Goal: Information Seeking & Learning: Understand process/instructions

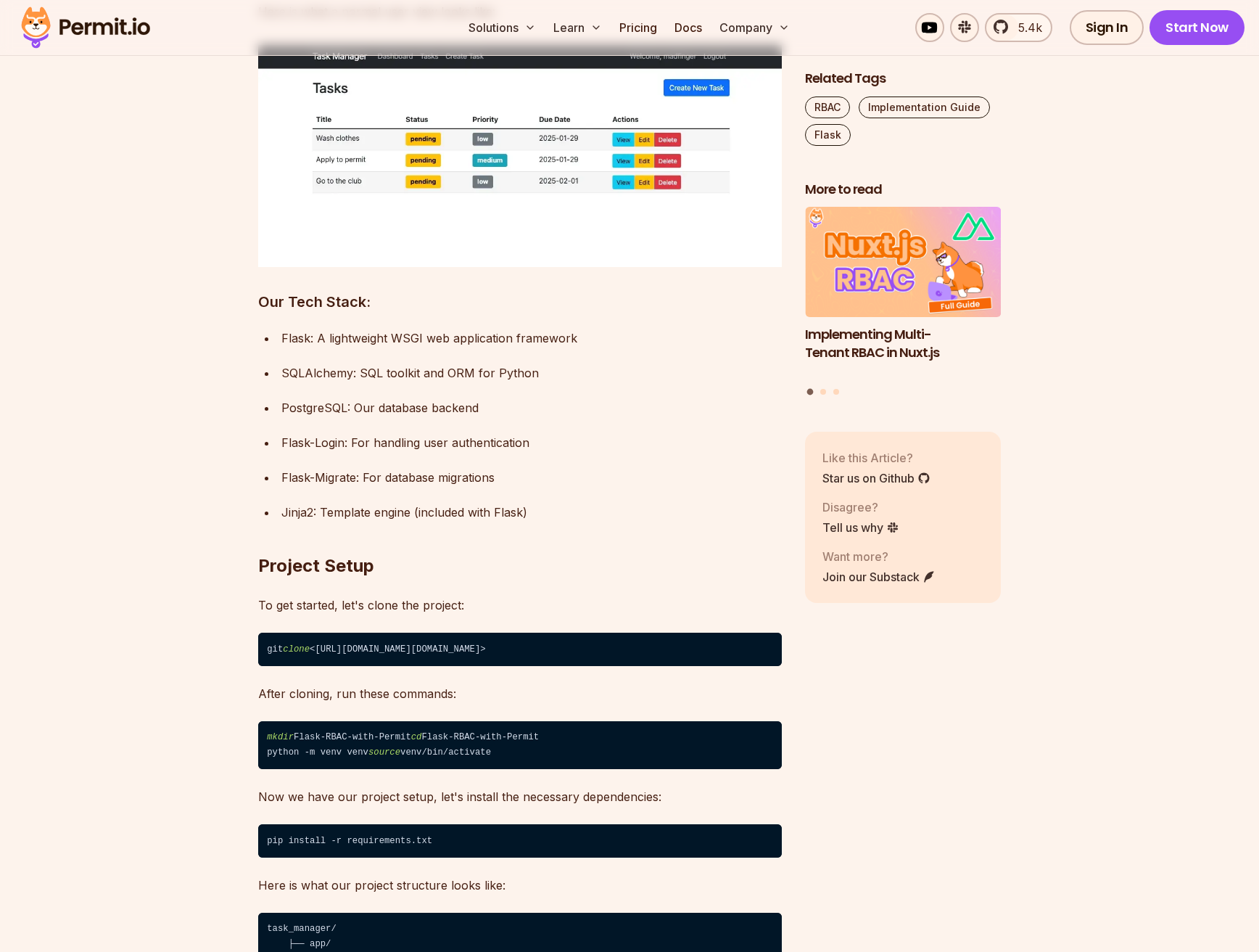
scroll to position [3627, 0]
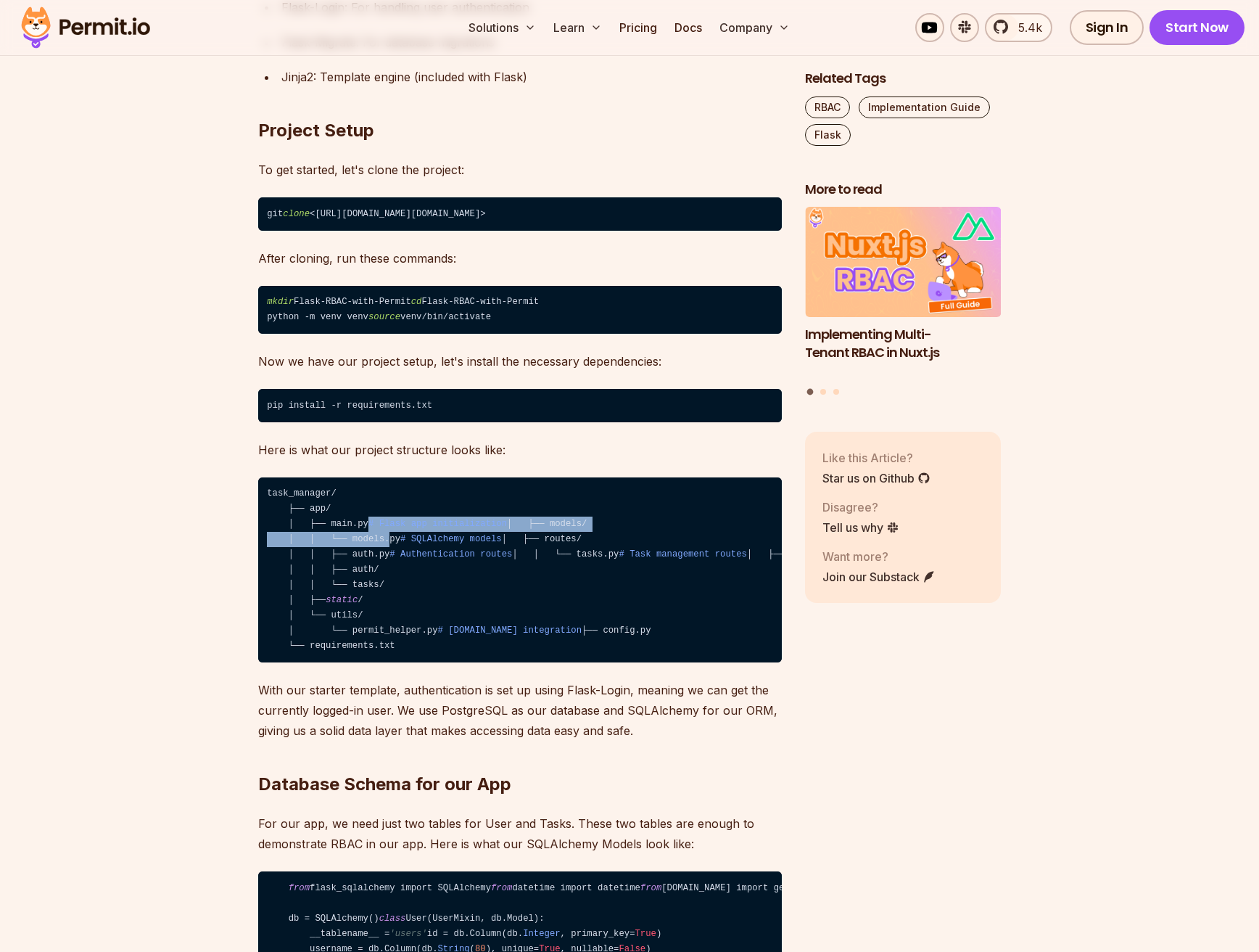
click at [363, 561] on code "task_manager/ ├── app/ │ ├── main.py # Flask app initialization │ ├── models/ │…" at bounding box center [520, 570] width 523 height 186
click at [364, 565] on code "task_manager/ ├── app/ │ ├── main.py # Flask app initialization │ ├── models/ │…" at bounding box center [520, 570] width 523 height 186
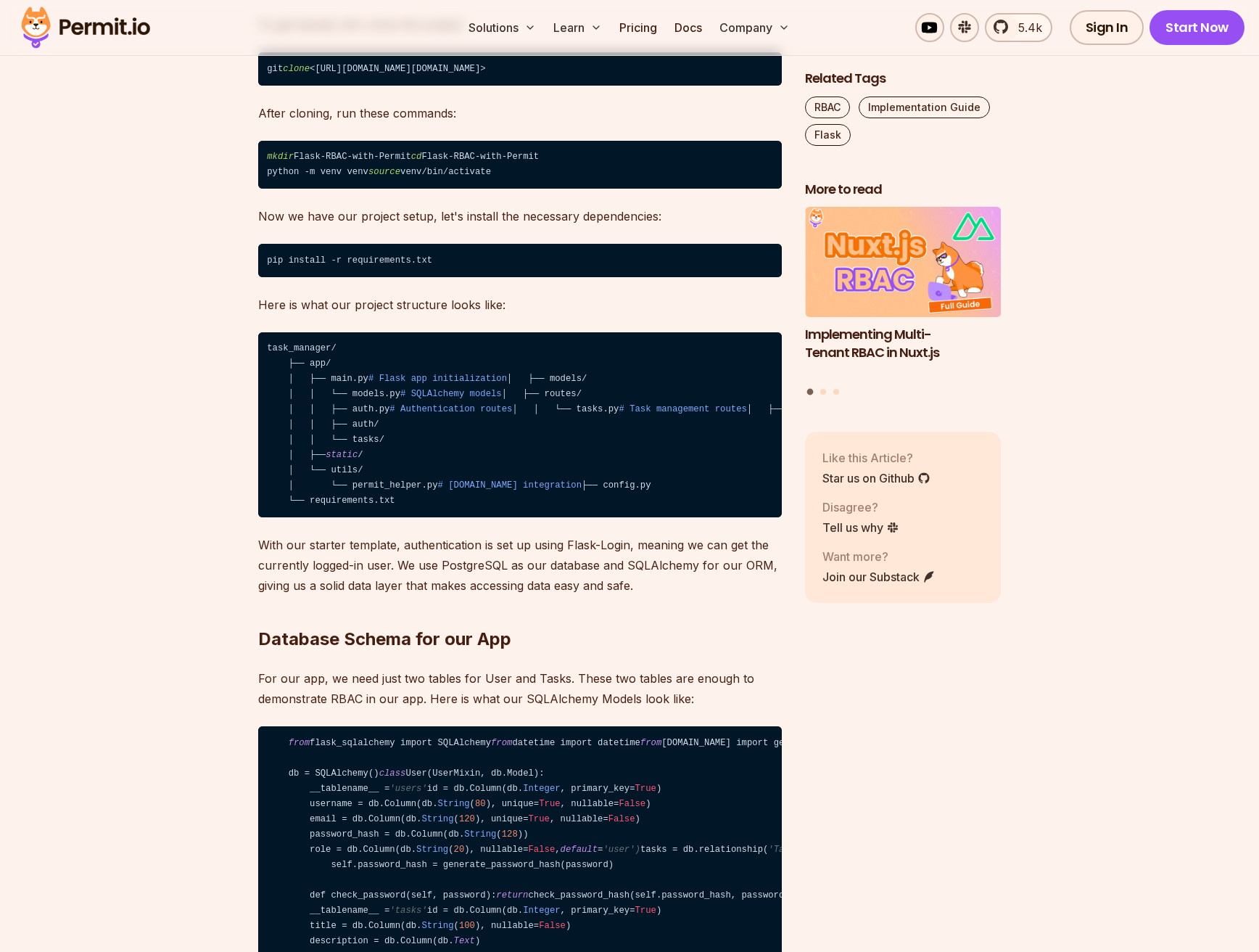
click at [361, 497] on code "task_manager/ ├── app/ │ ├── main.py # Flask app initialization │ ├── models/ │…" at bounding box center [520, 425] width 523 height 186
click at [361, 518] on code "task_manager/ ├── app/ │ ├── main.py # Flask app initialization │ ├── models/ │…" at bounding box center [520, 425] width 523 height 186
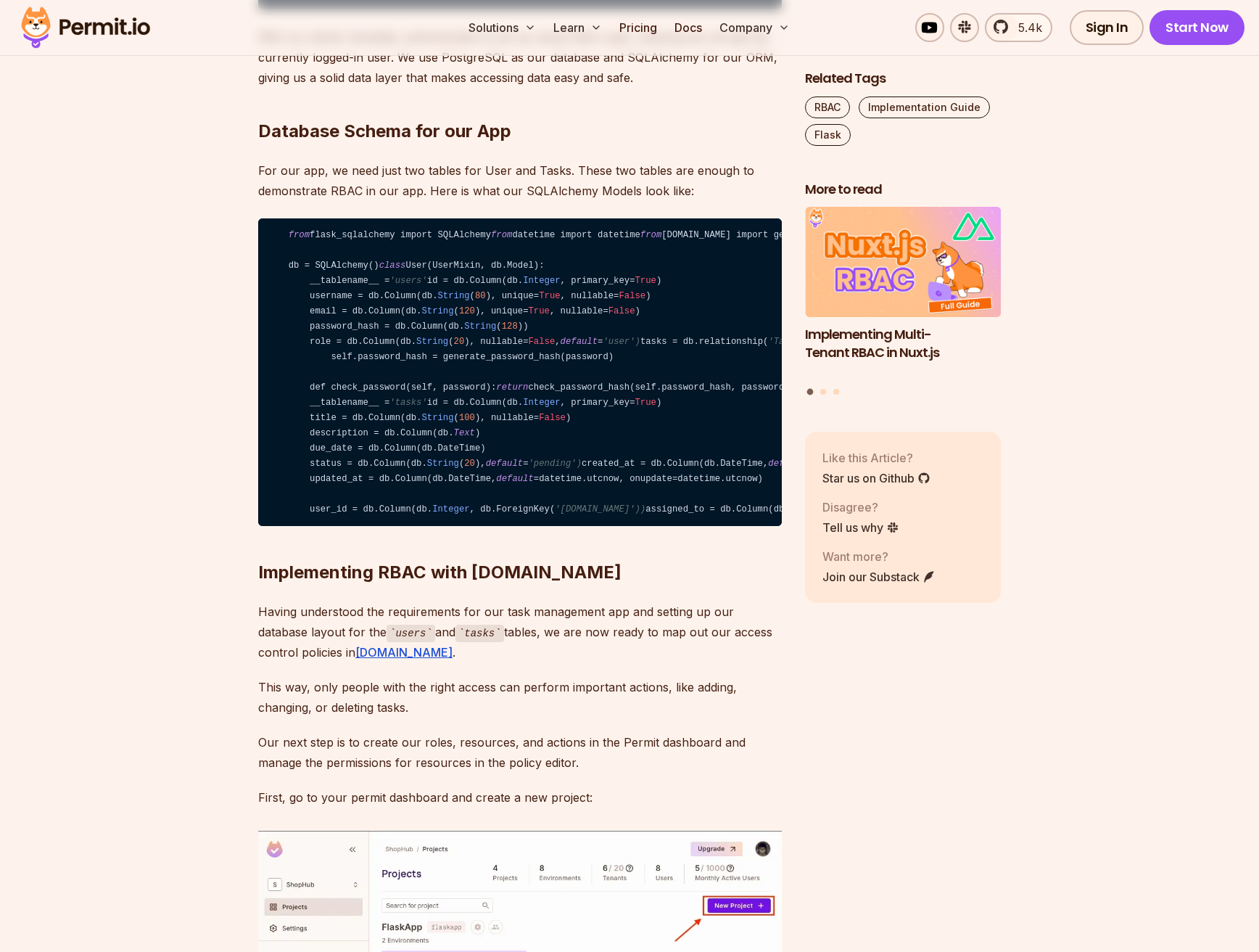
scroll to position [4497, 0]
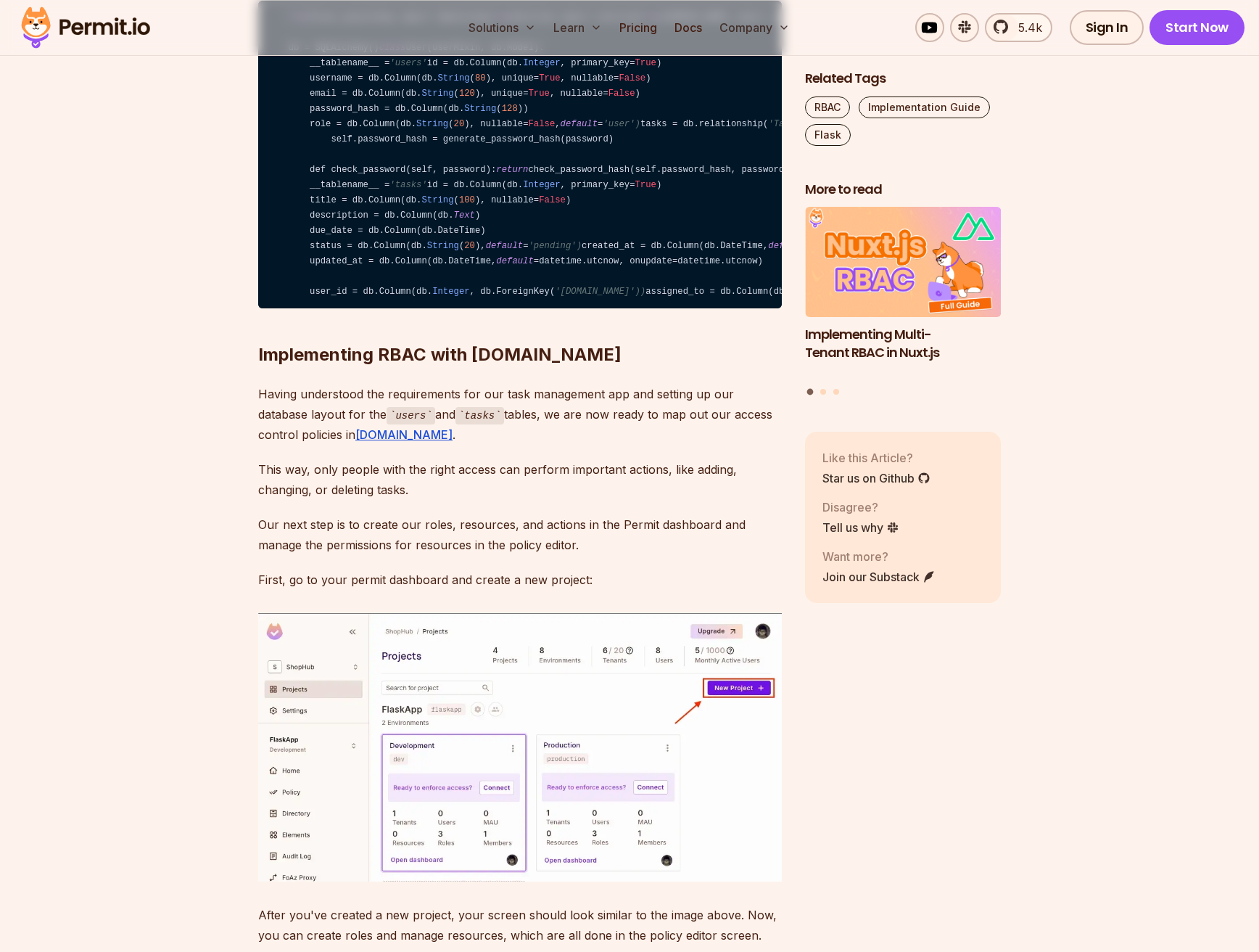
drag, startPoint x: 500, startPoint y: 291, endPoint x: 354, endPoint y: 312, distance: 147.5
click at [354, 308] on code "from flask_sqlalchemy import SQLAlchemy from datetime import datetime from [DOM…" at bounding box center [520, 154] width 523 height 307
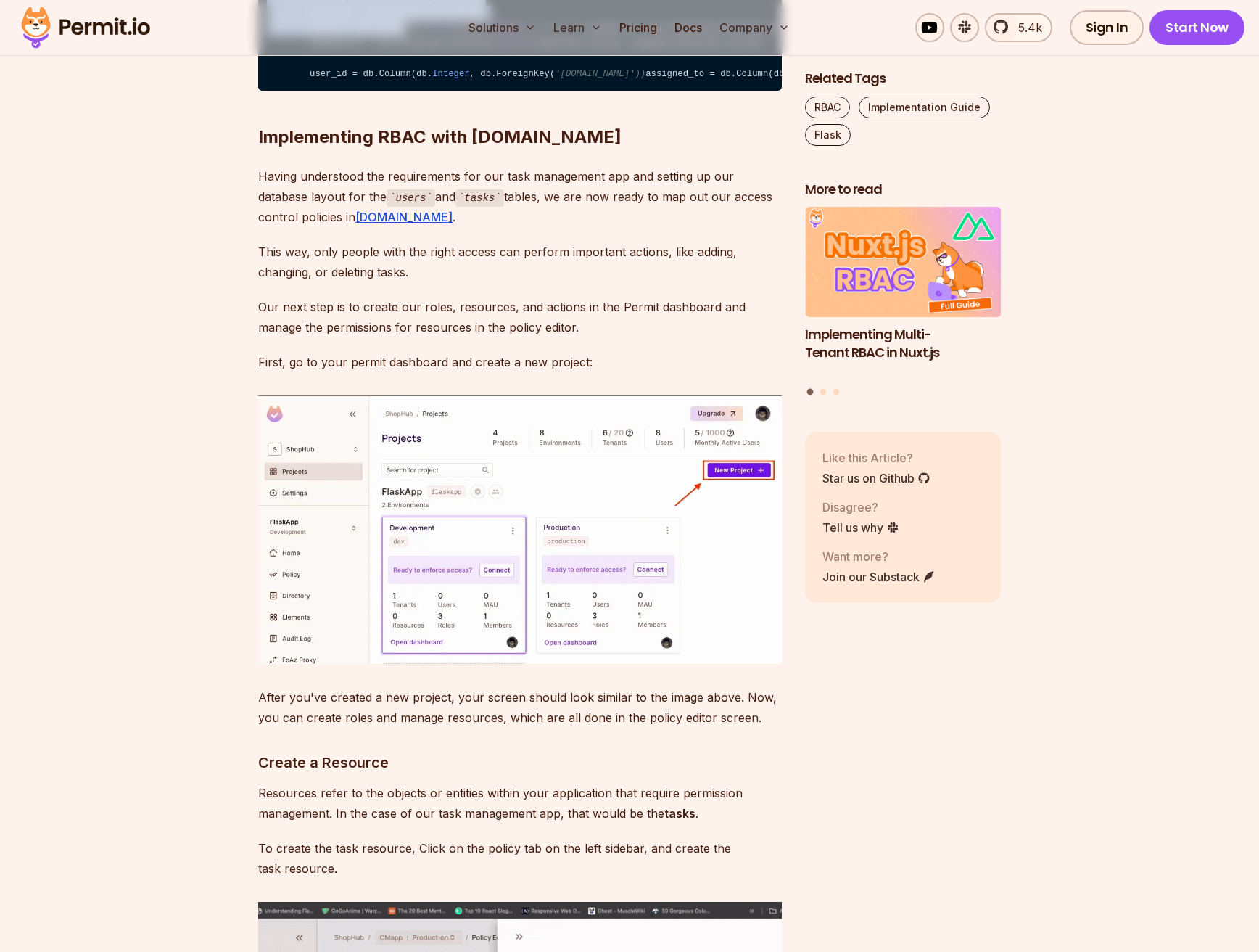
drag, startPoint x: 346, startPoint y: 295, endPoint x: 410, endPoint y: 342, distance: 79.4
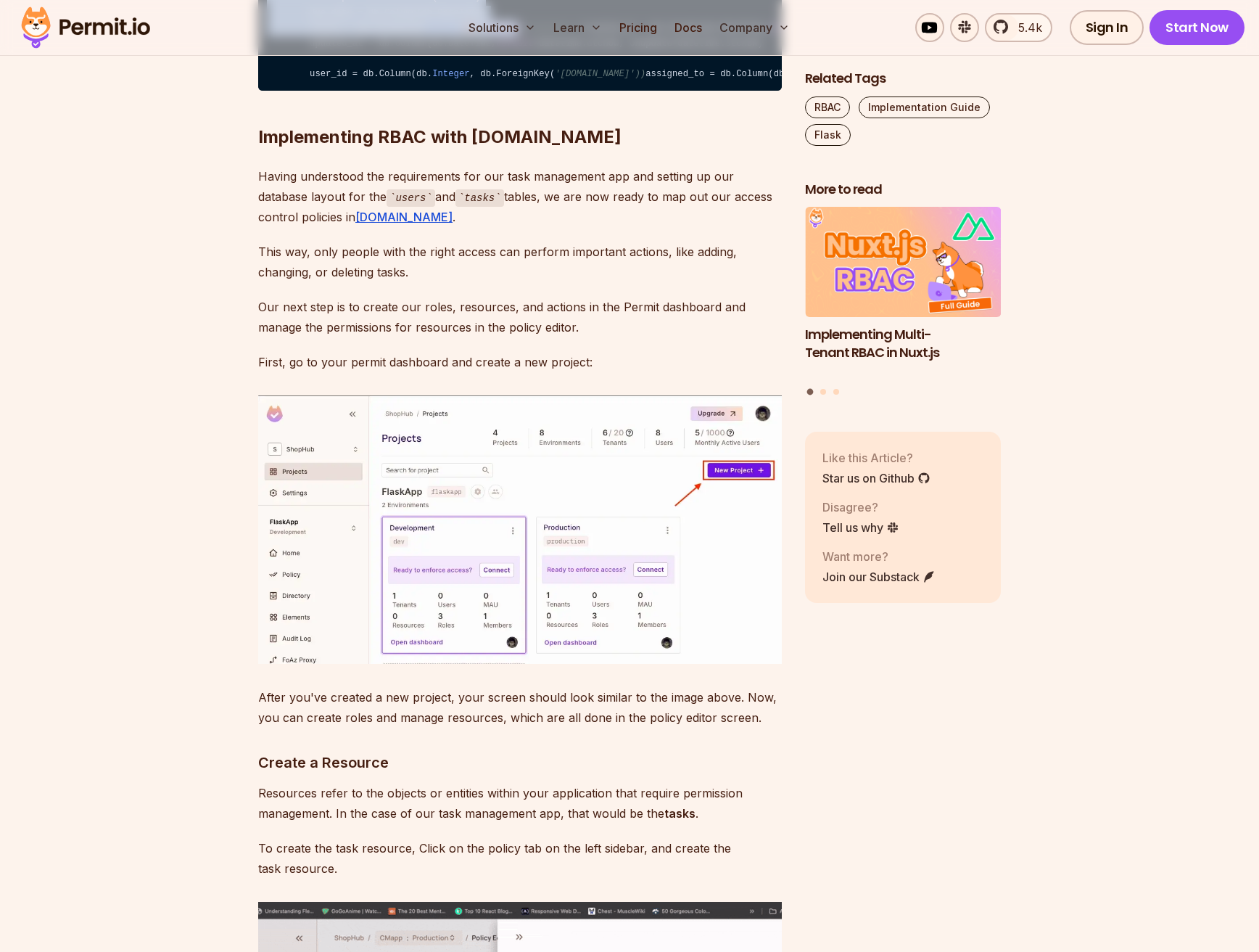
drag, startPoint x: 450, startPoint y: 292, endPoint x: 527, endPoint y: 351, distance: 97.0
click at [768, 33] on span "default" at bounding box center [786, 29] width 37 height 10
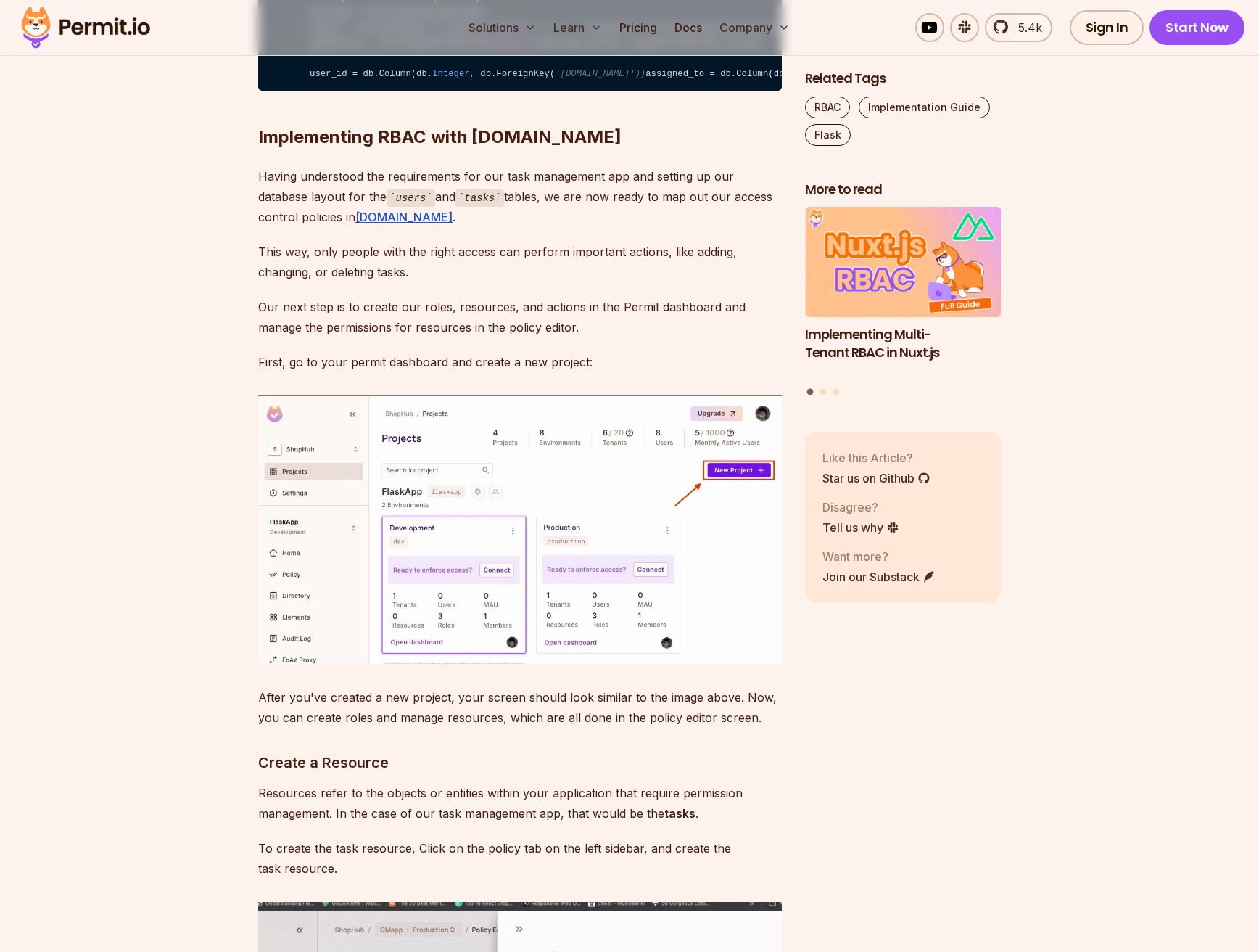
drag, startPoint x: 558, startPoint y: 351, endPoint x: 464, endPoint y: 333, distance: 95.7
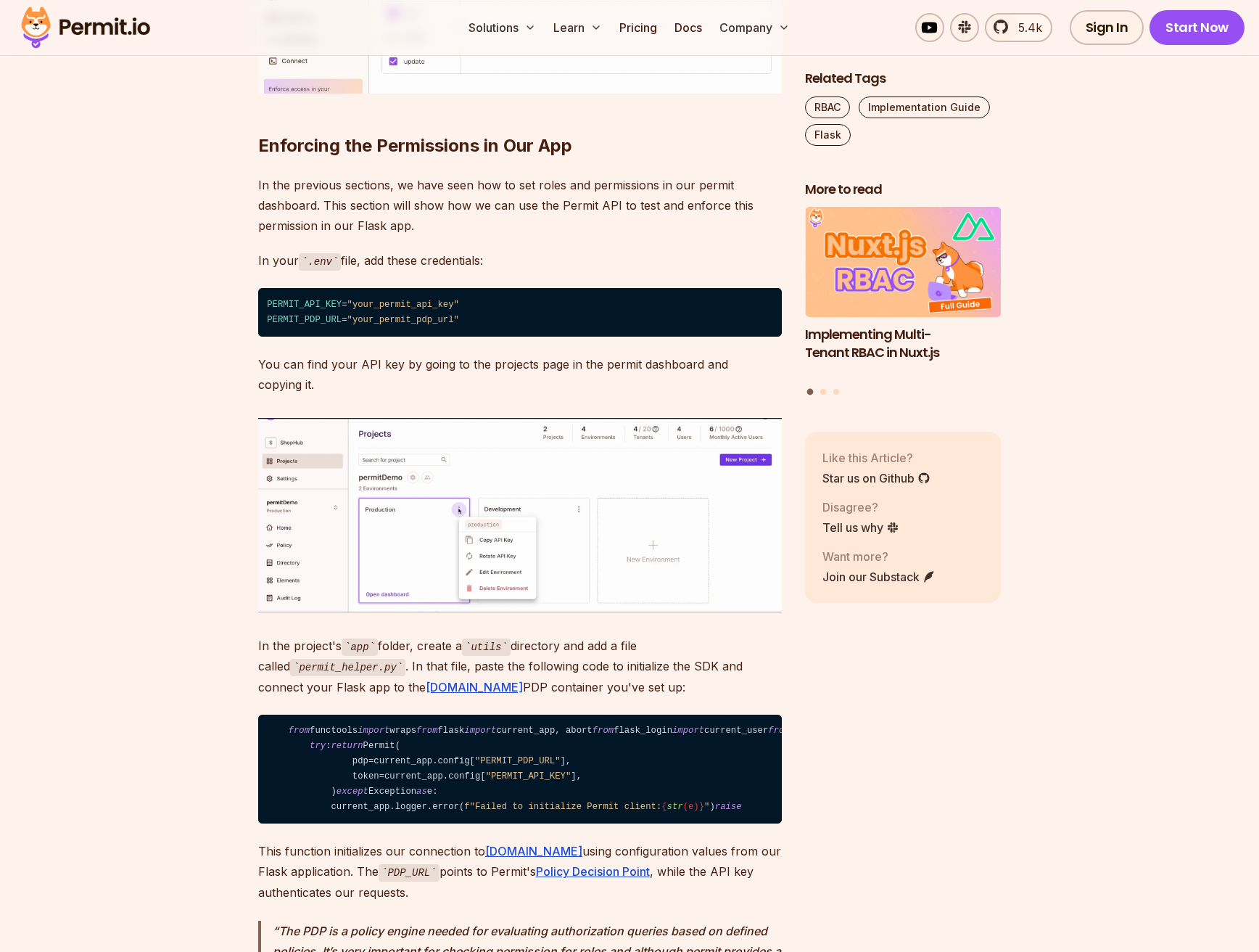
scroll to position [7327, 0]
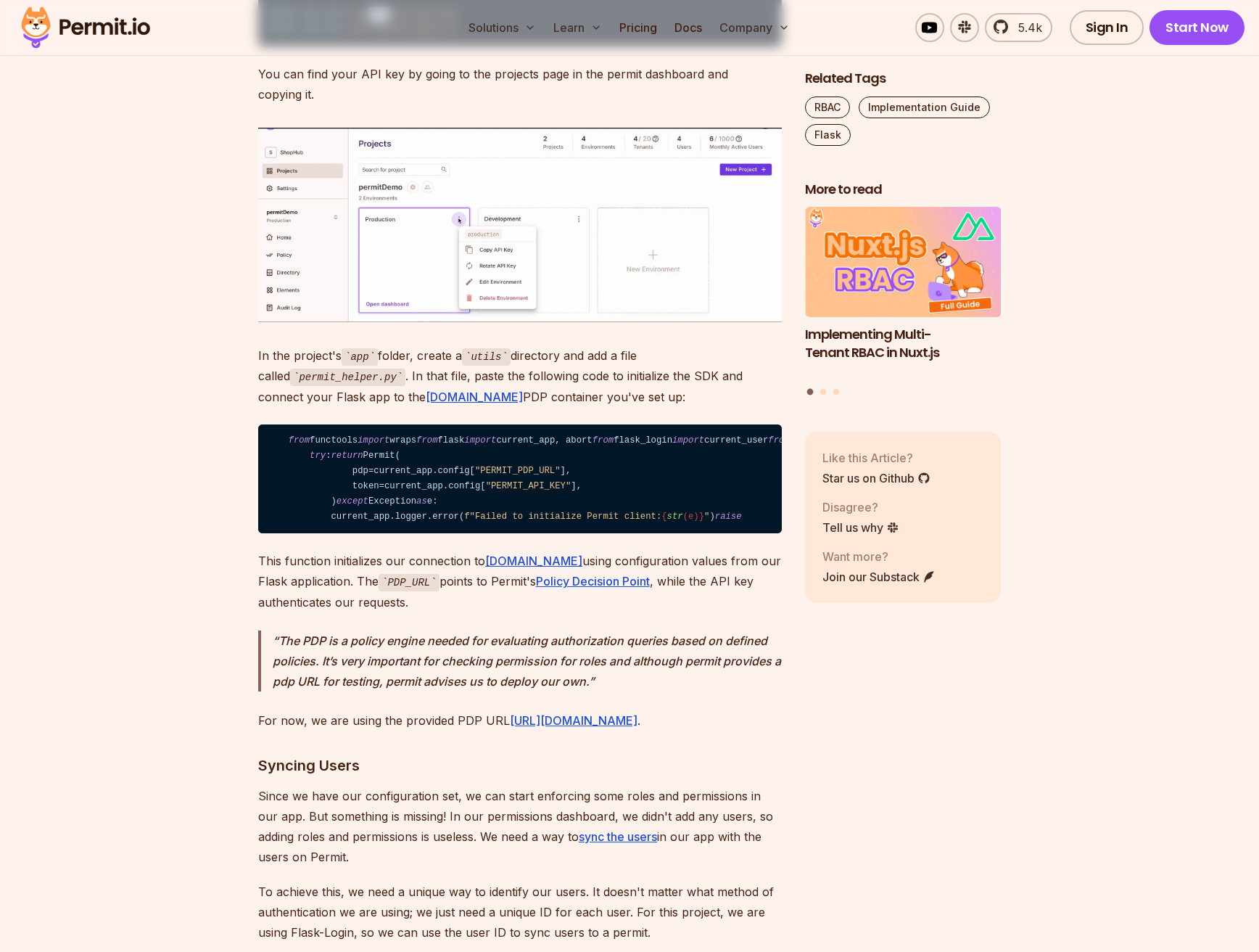
drag, startPoint x: 366, startPoint y: 364, endPoint x: 393, endPoint y: 362, distance: 27.1
click at [393, 46] on code "PERMIT_API_KEY = "your_permit_api_key" PERMIT_PDP_URL = "your_permit_pdp_url"" at bounding box center [520, 23] width 523 height 49
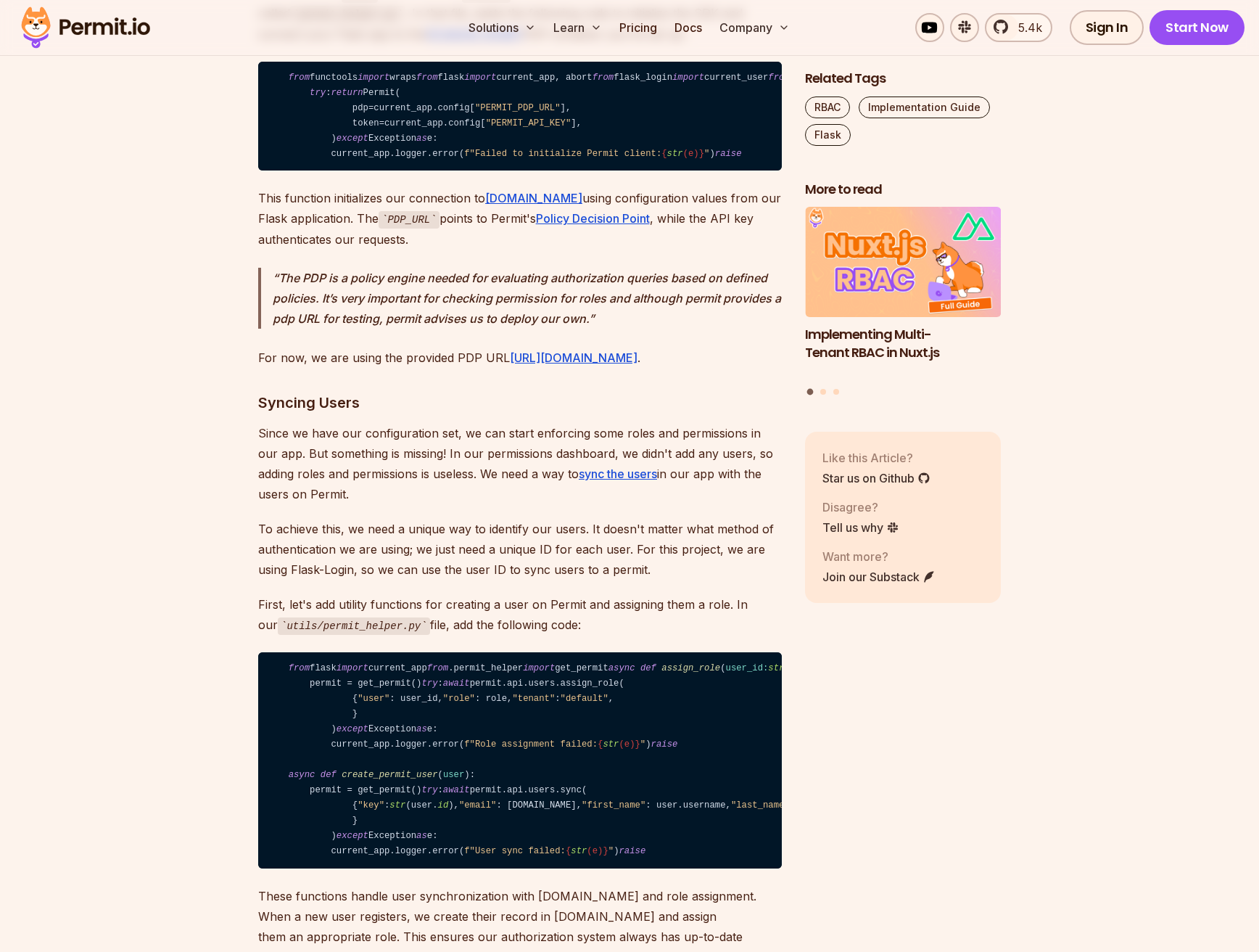
scroll to position [7907, 0]
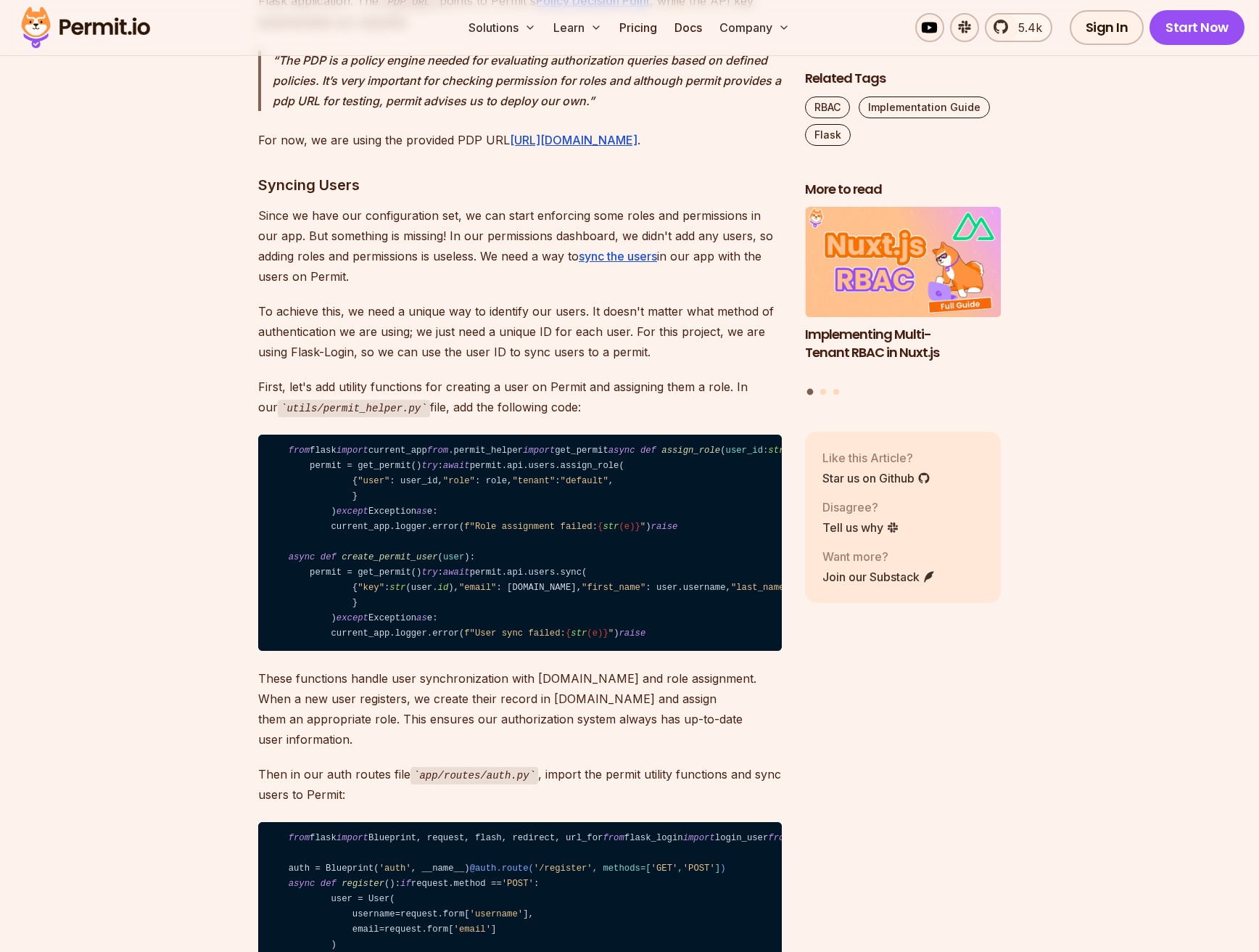
drag, startPoint x: 321, startPoint y: 324, endPoint x: 335, endPoint y: 314, distance: 17.2
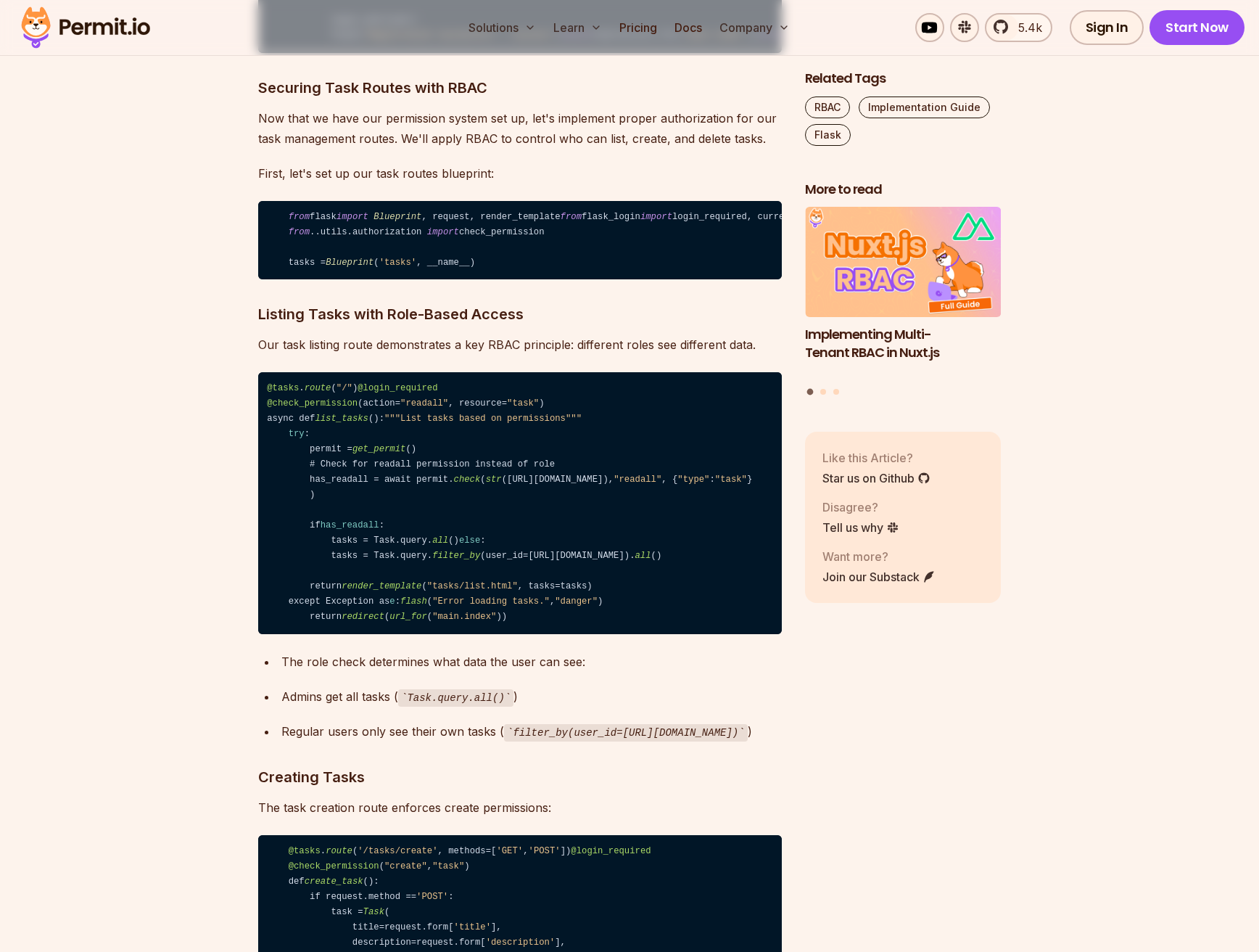
scroll to position [9431, 0]
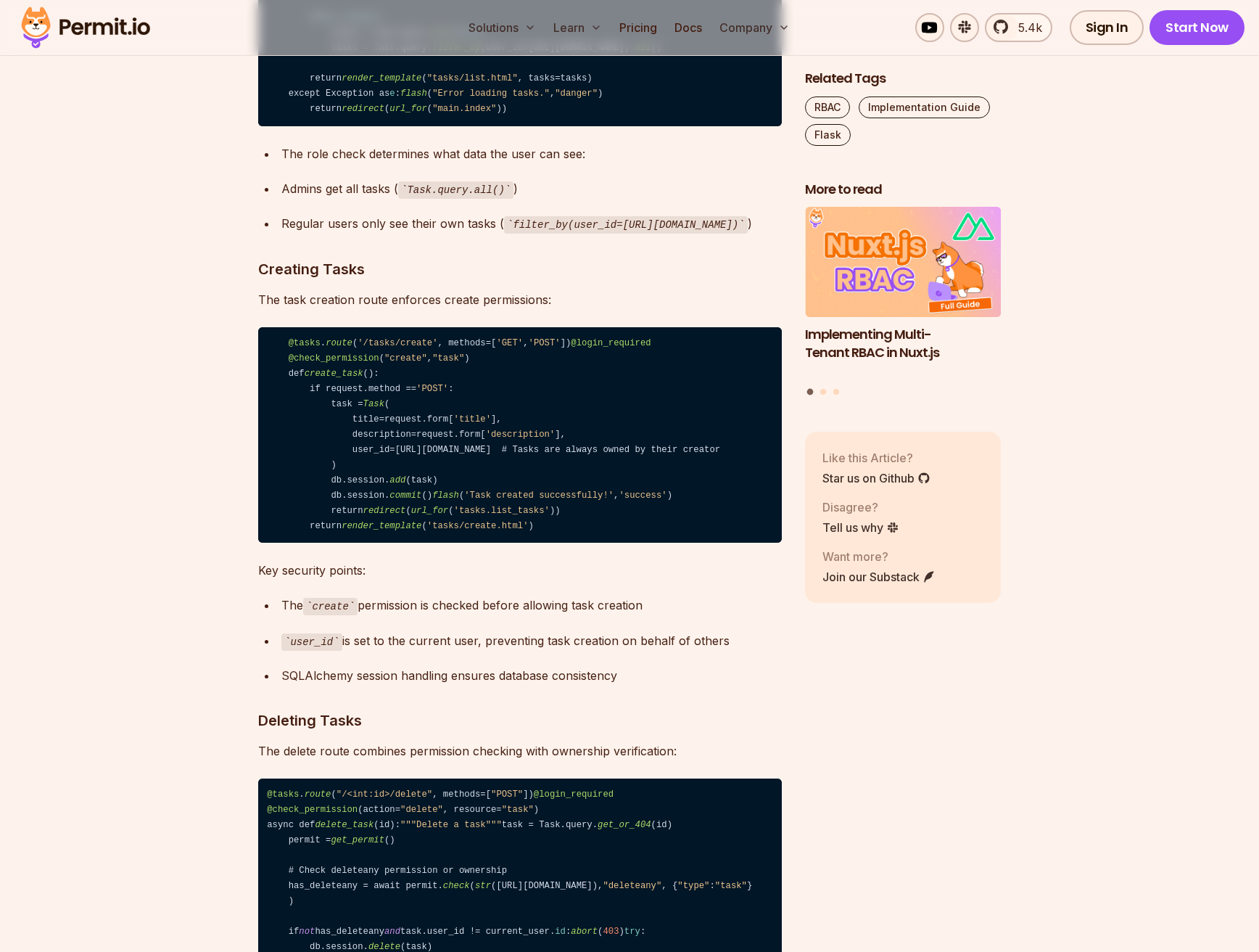
drag, startPoint x: 452, startPoint y: 564, endPoint x: 532, endPoint y: 564, distance: 80.0
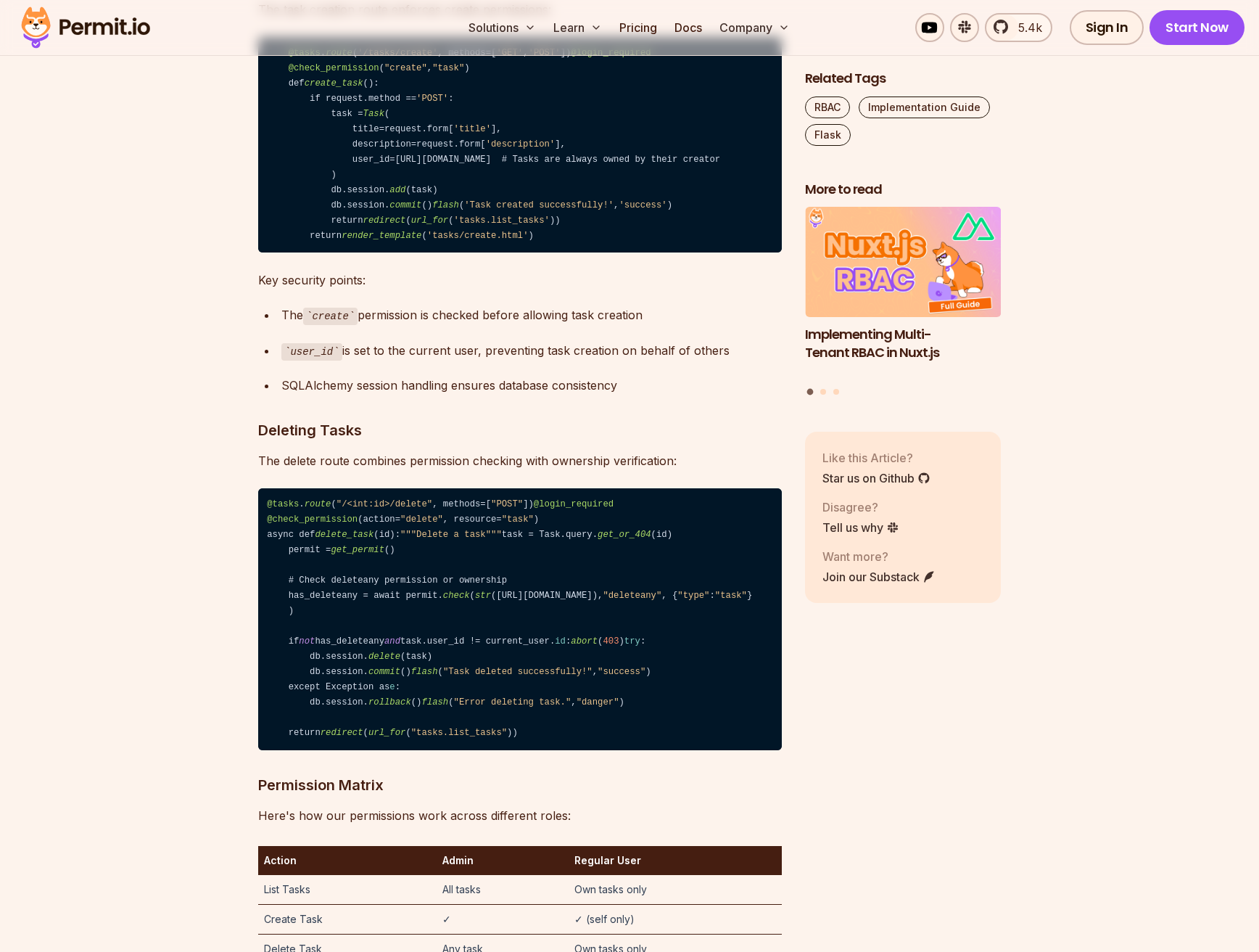
drag, startPoint x: 368, startPoint y: 716, endPoint x: 382, endPoint y: 740, distance: 27.8
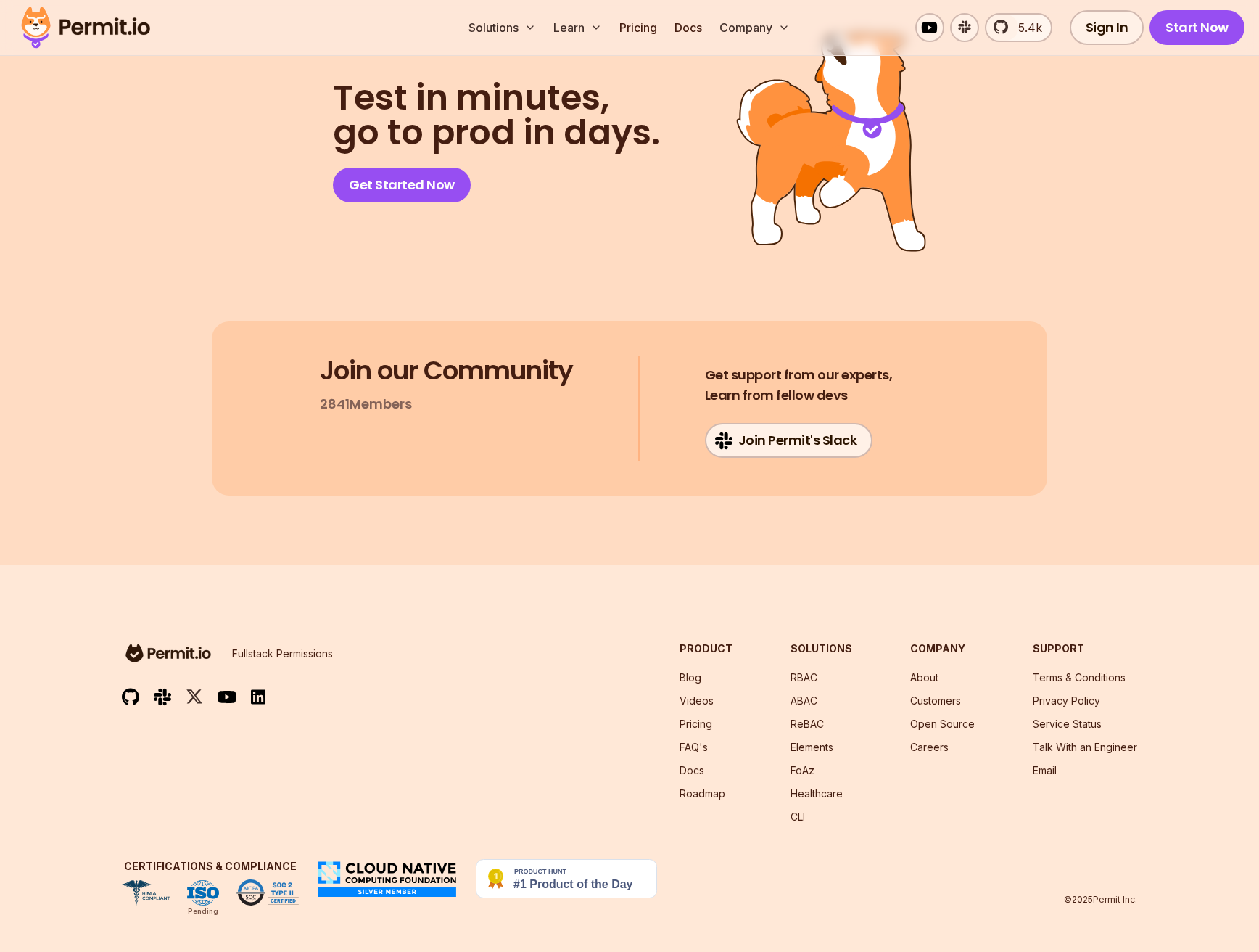
scroll to position [11462, 0]
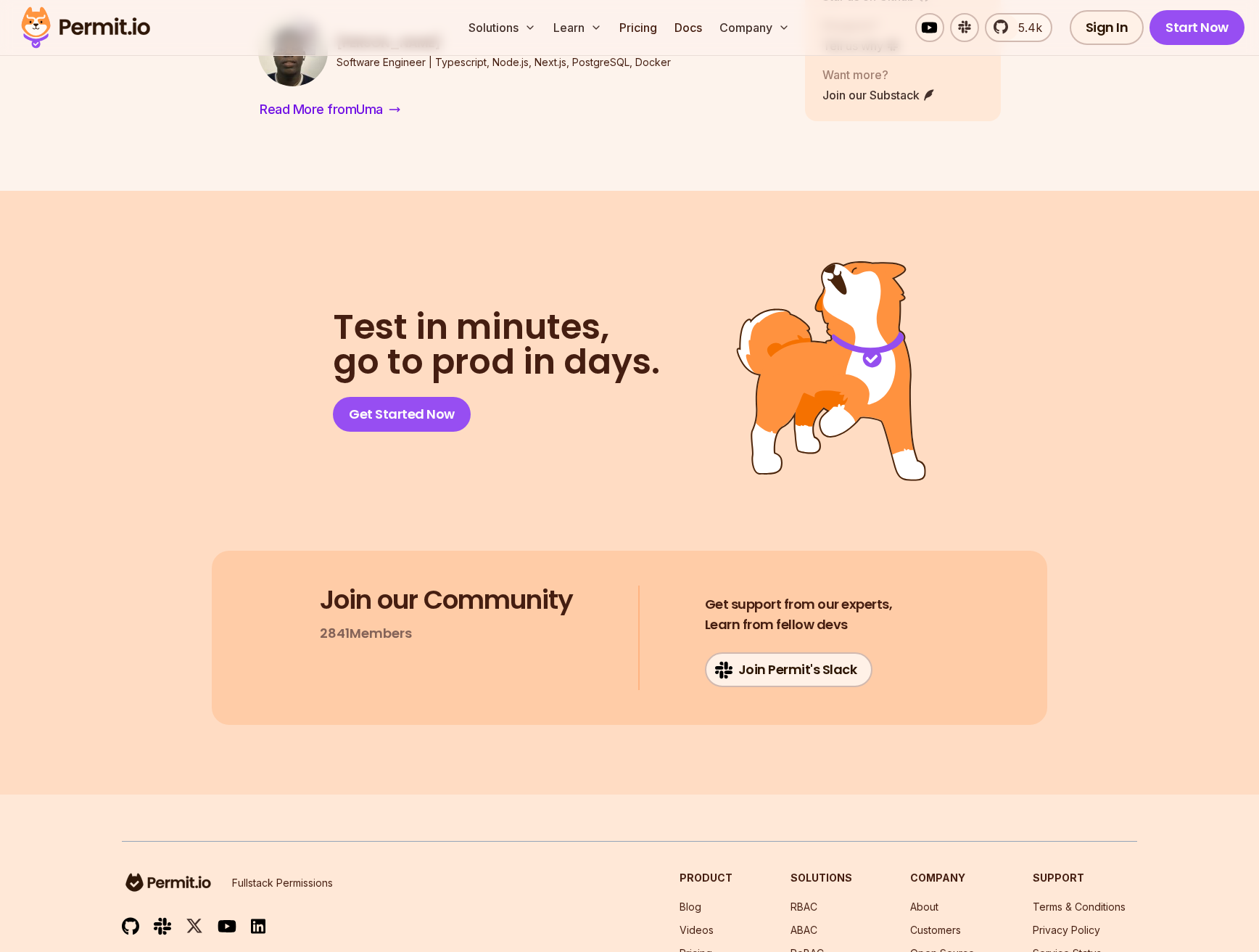
drag, startPoint x: 626, startPoint y: 546, endPoint x: 394, endPoint y: 521, distance: 233.3
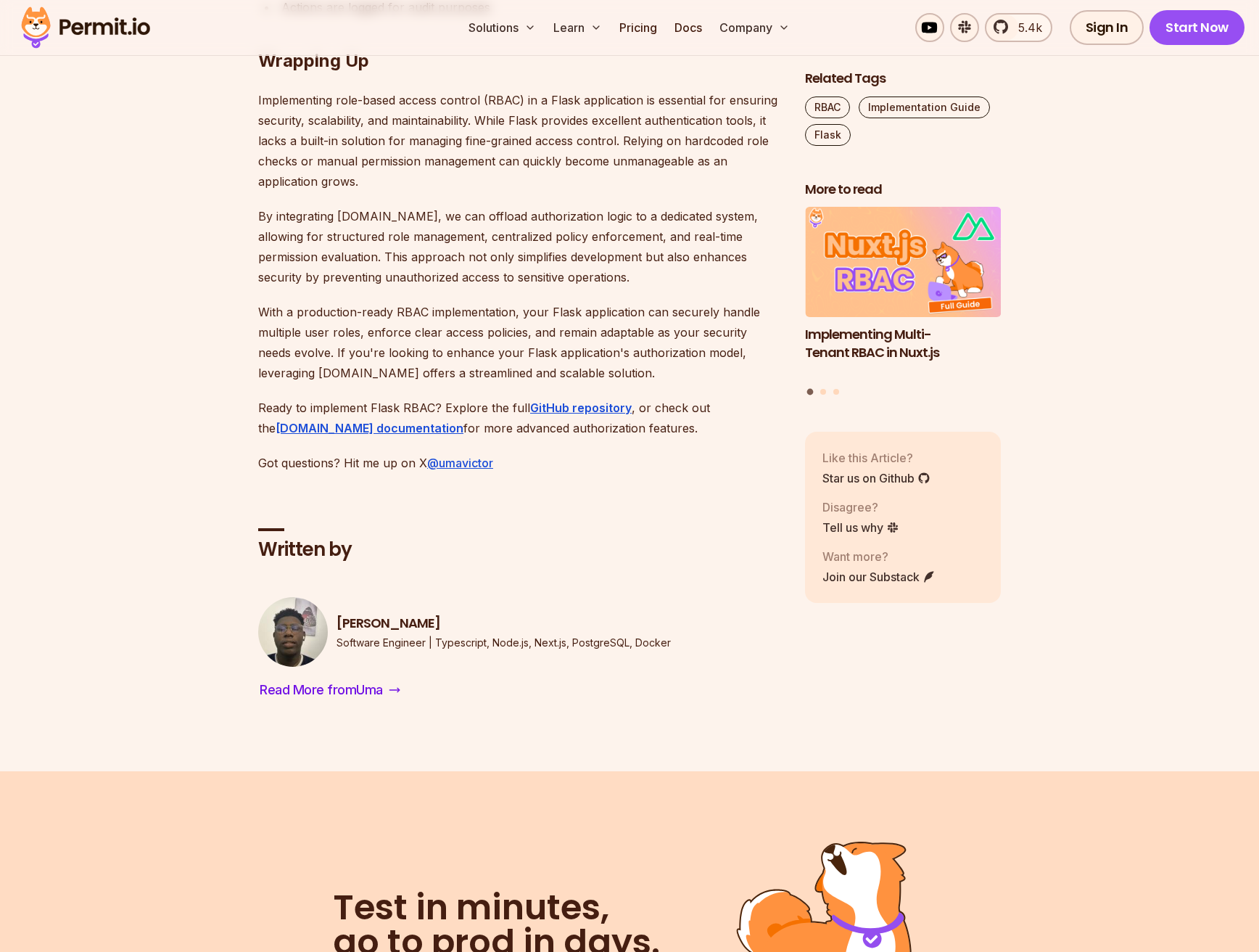
scroll to position [10592, 0]
